Goal: Find specific page/section: Find specific page/section

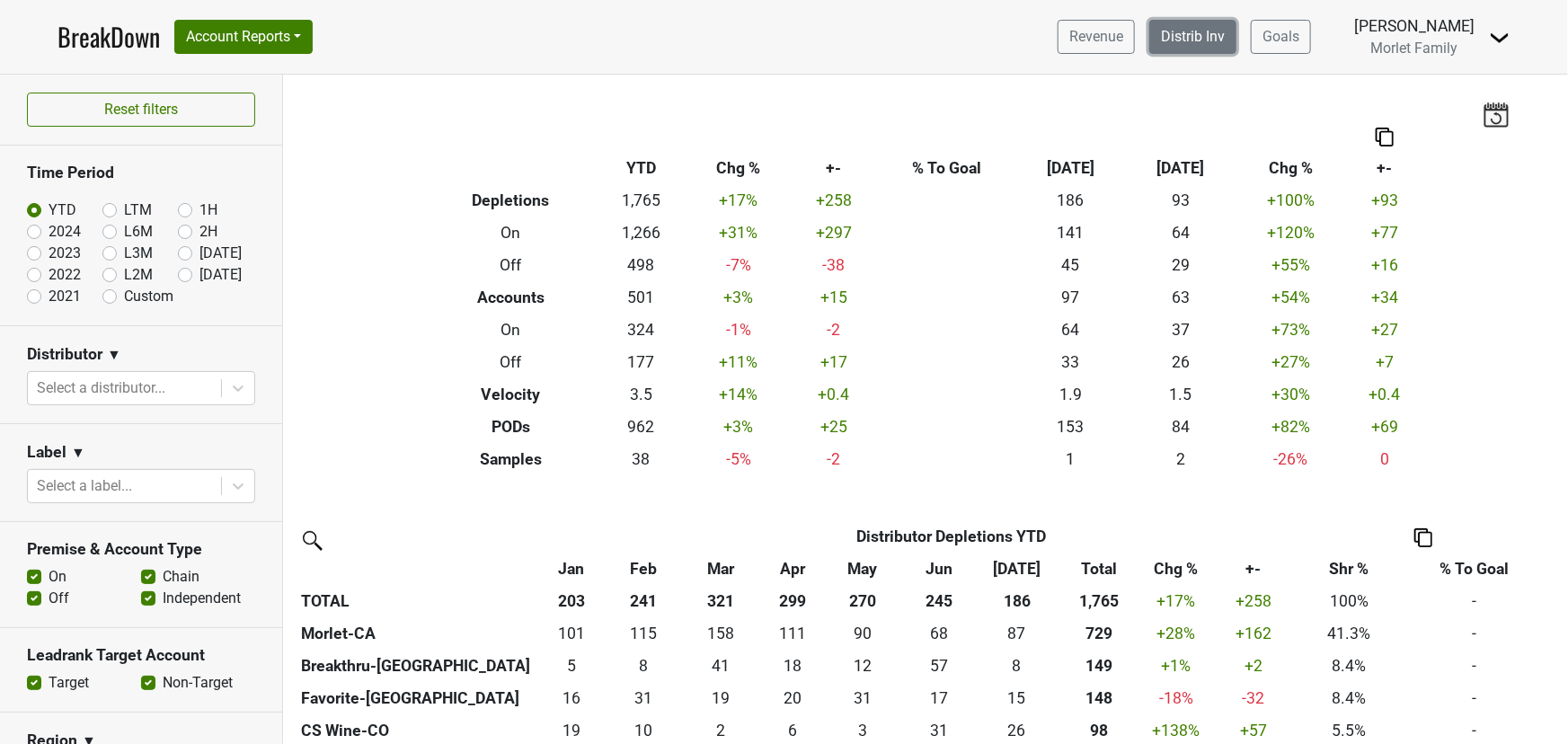
click at [1172, 29] on link "Distrib Inv" at bounding box center [1192, 37] width 87 height 35
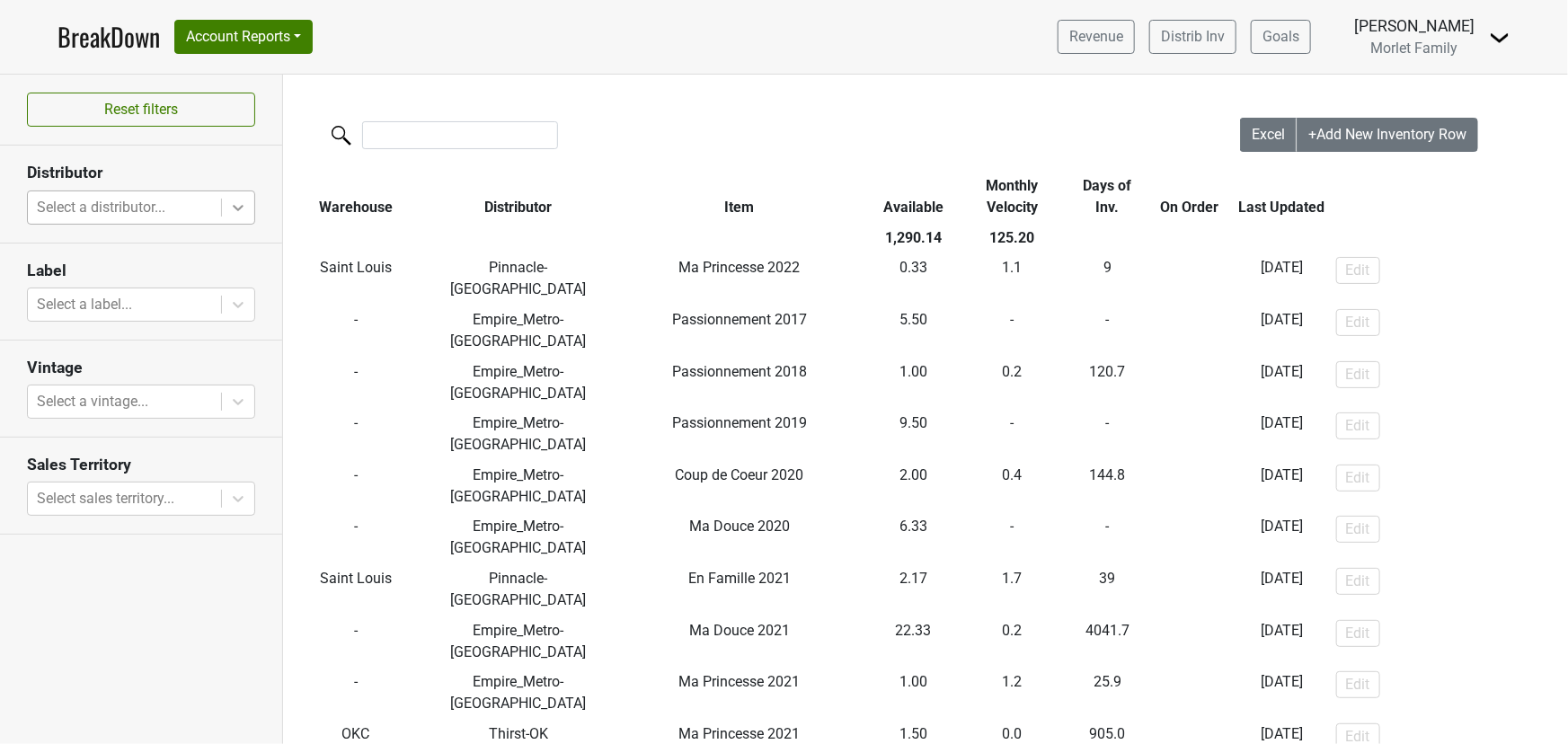
click at [242, 212] on icon at bounding box center [237, 208] width 18 height 18
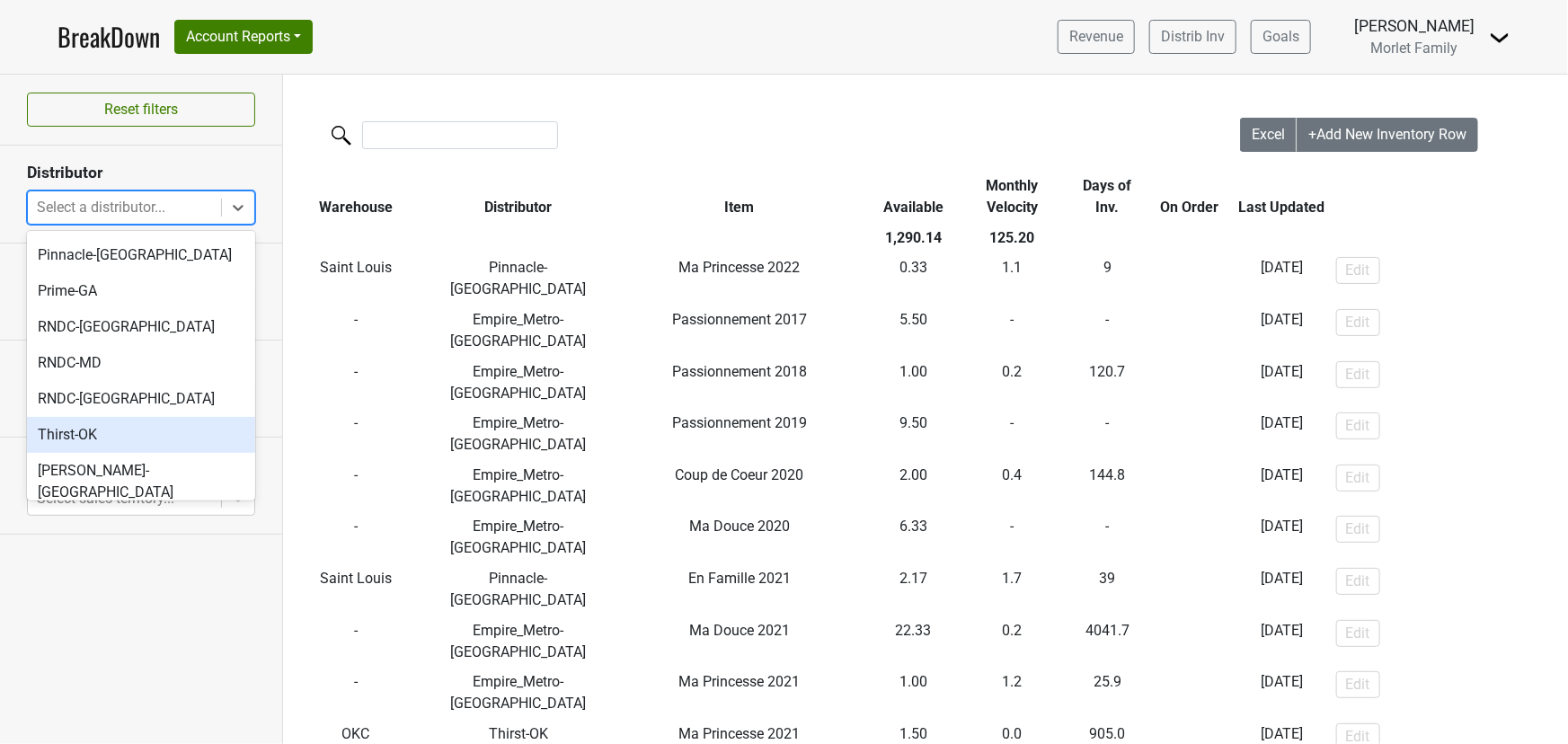
scroll to position [169, 0]
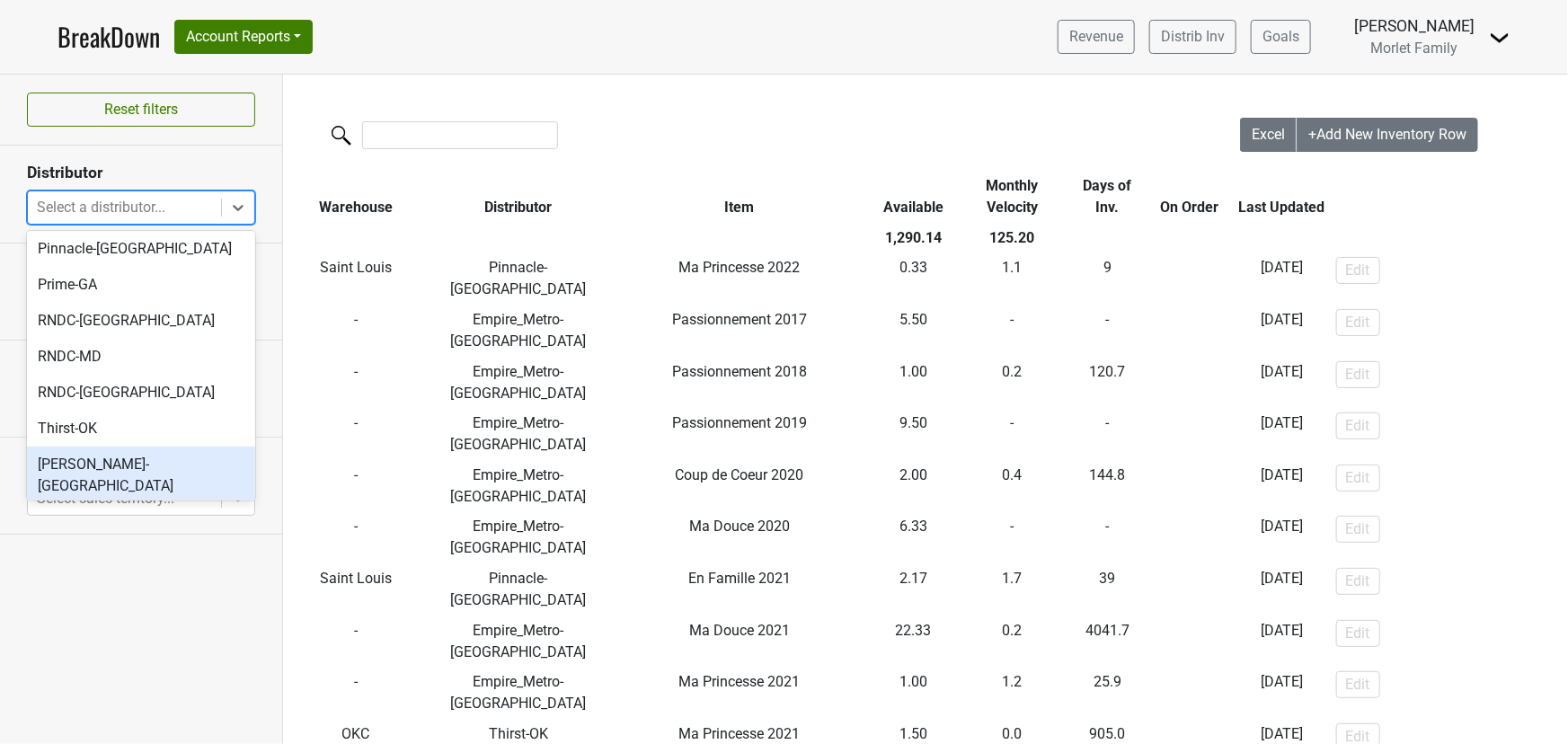
click at [156, 446] on div "[PERSON_NAME]-[GEOGRAPHIC_DATA]" at bounding box center [140, 475] width 228 height 58
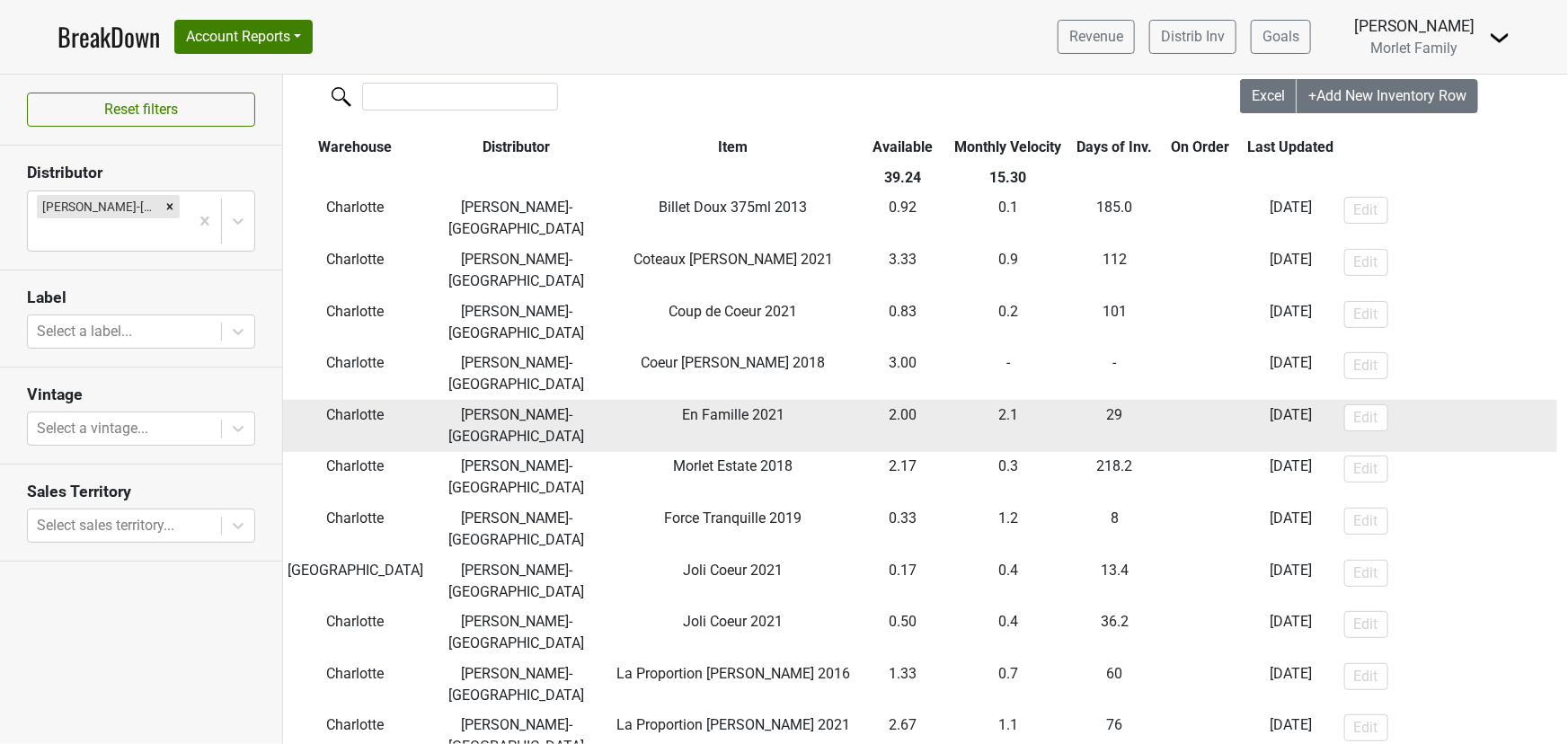
scroll to position [0, 0]
